Goal: Transaction & Acquisition: Purchase product/service

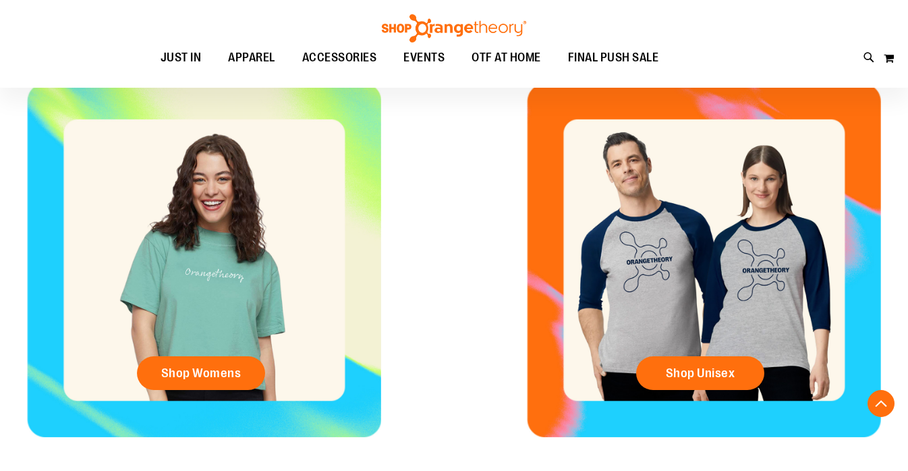
scroll to position [501, 0]
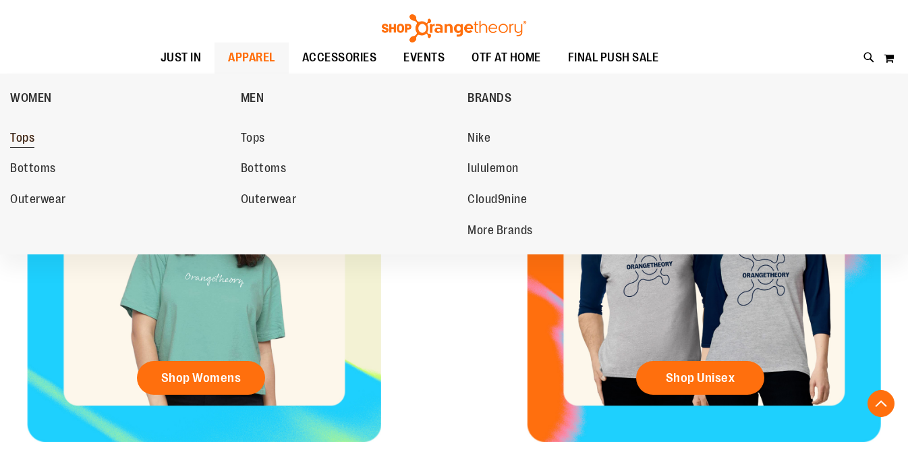
click at [24, 136] on span "Tops" at bounding box center [22, 139] width 24 height 17
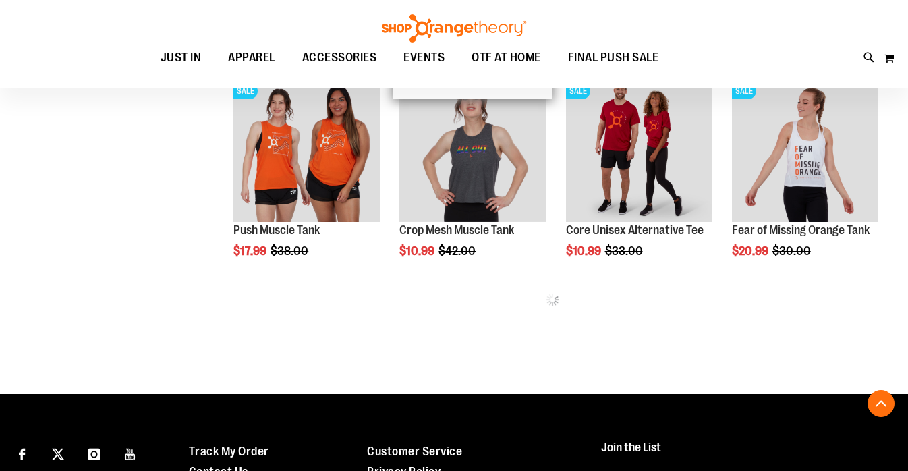
scroll to position [1175, 0]
